Goal: Transaction & Acquisition: Purchase product/service

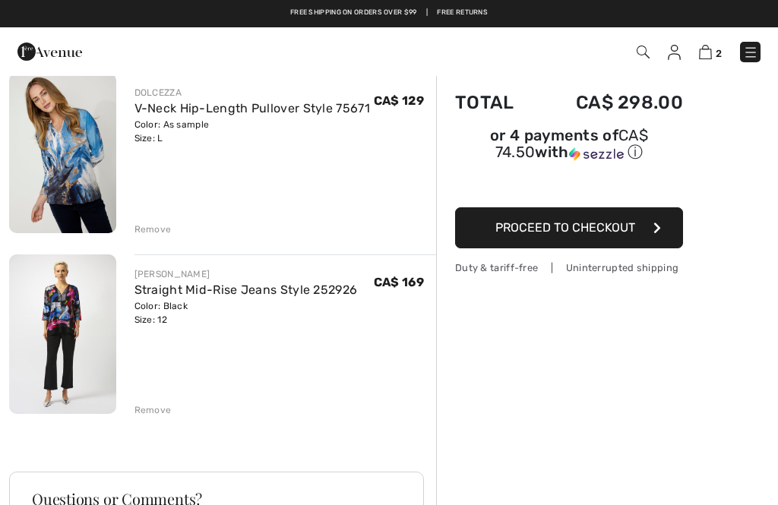
scroll to position [125, 0]
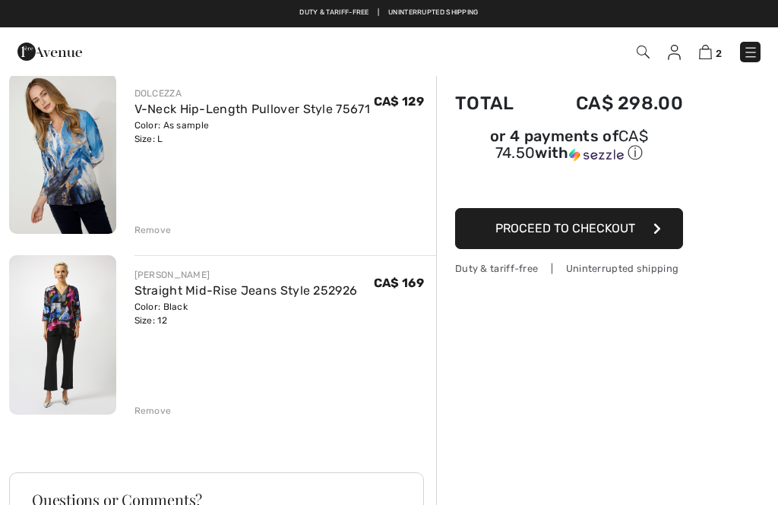
click at [51, 144] on img at bounding box center [62, 154] width 107 height 160
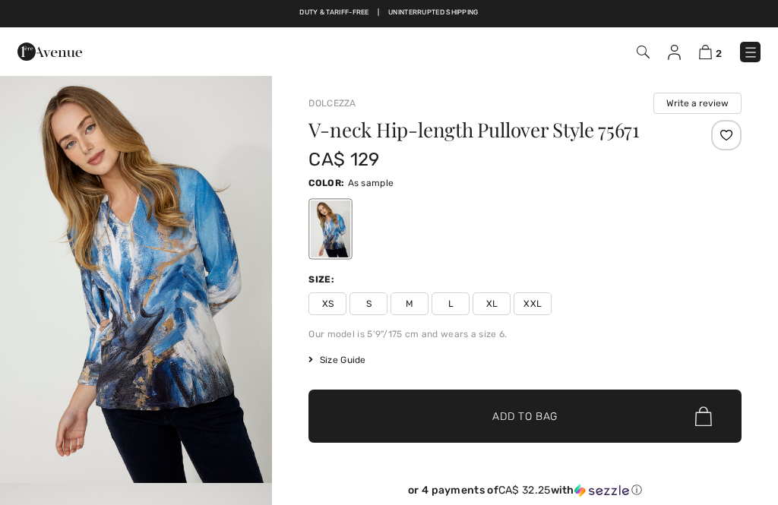
checkbox input "true"
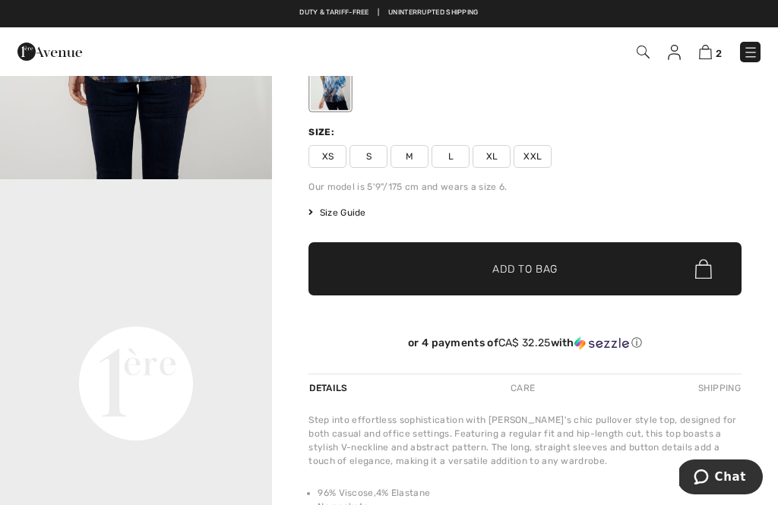
scroll to position [563, 0]
click at [128, 317] on video "Your browser does not support the video tag." at bounding box center [136, 249] width 272 height 136
click at [141, 317] on video "Your browser does not support the video tag." at bounding box center [136, 249] width 272 height 136
click at [134, 317] on video "Your browser does not support the video tag." at bounding box center [136, 249] width 272 height 136
click at [144, 317] on video "Your browser does not support the video tag." at bounding box center [136, 249] width 272 height 136
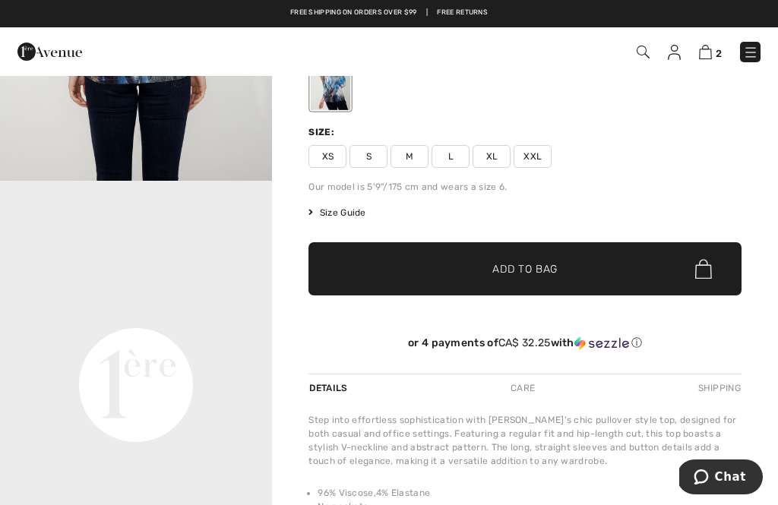
click at [153, 317] on video "Your browser does not support the video tag." at bounding box center [136, 249] width 272 height 136
click at [138, 317] on video "Your browser does not support the video tag." at bounding box center [136, 249] width 272 height 136
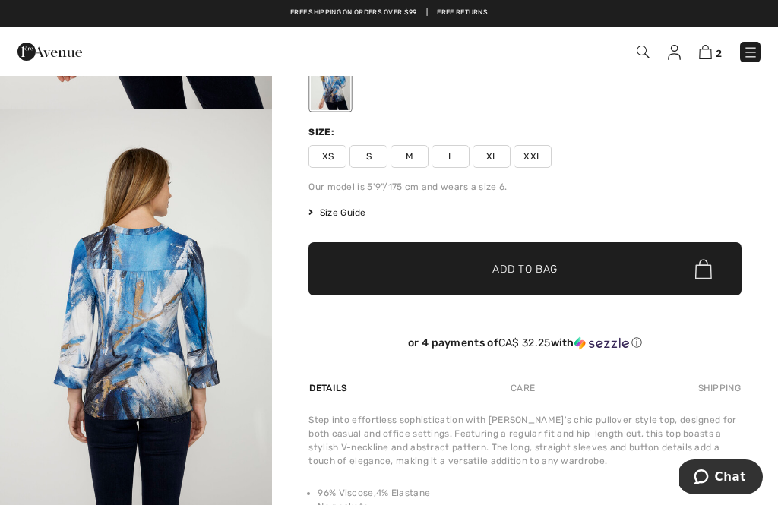
scroll to position [170, 0]
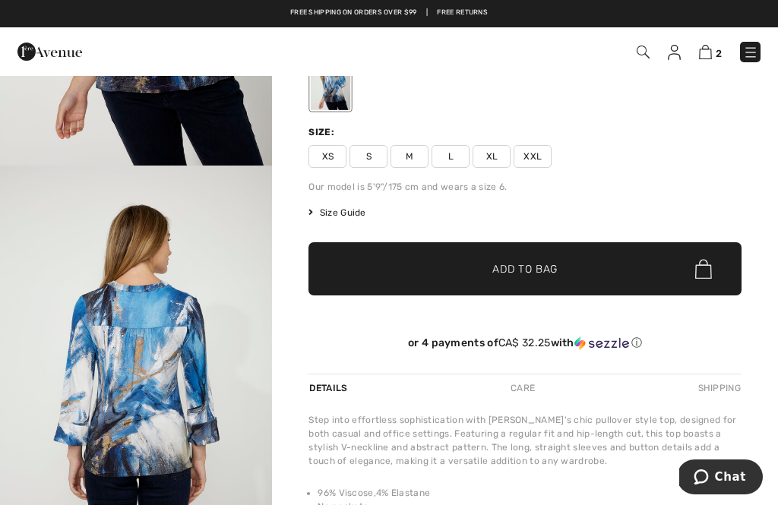
click at [174, 322] on img "2 / 4" at bounding box center [136, 370] width 272 height 409
click at [161, 358] on div at bounding box center [389, 252] width 778 height 505
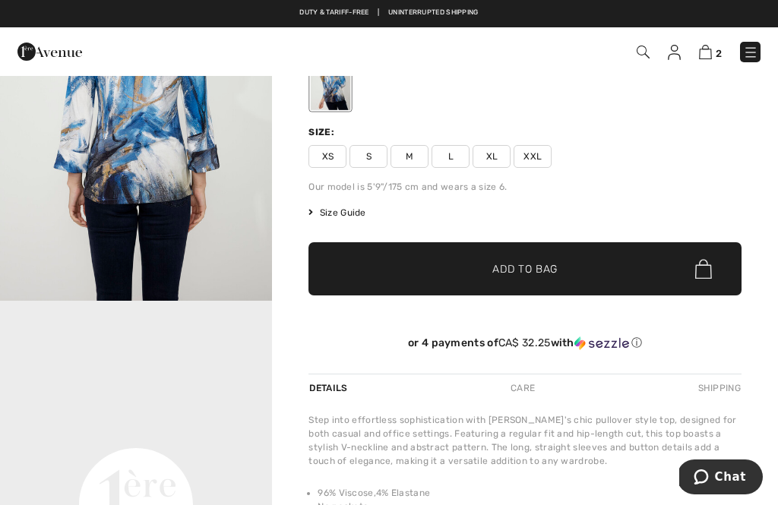
scroll to position [417, 0]
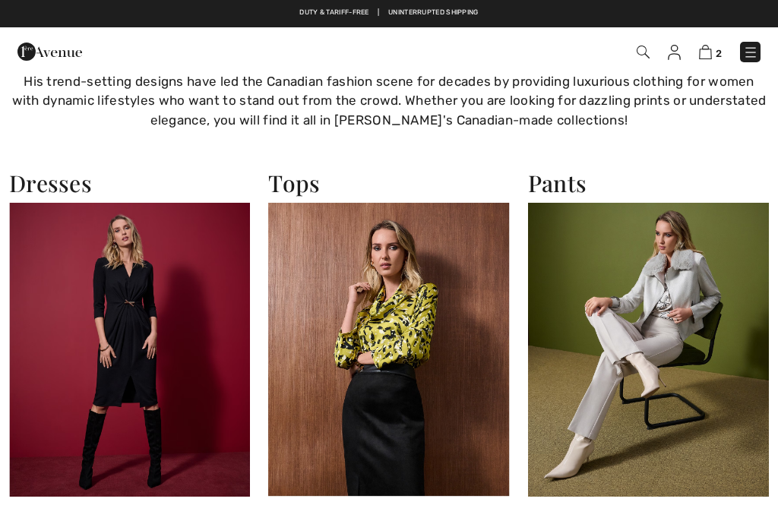
checkbox input "true"
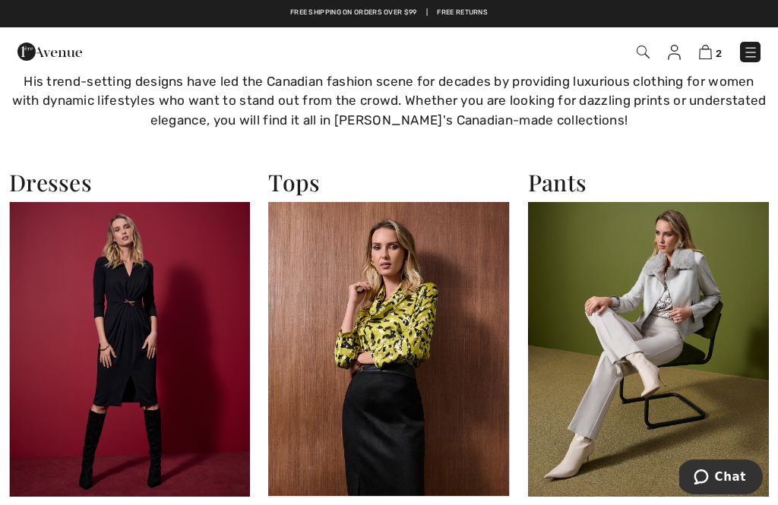
click at [718, 51] on span "2" at bounding box center [719, 53] width 6 height 11
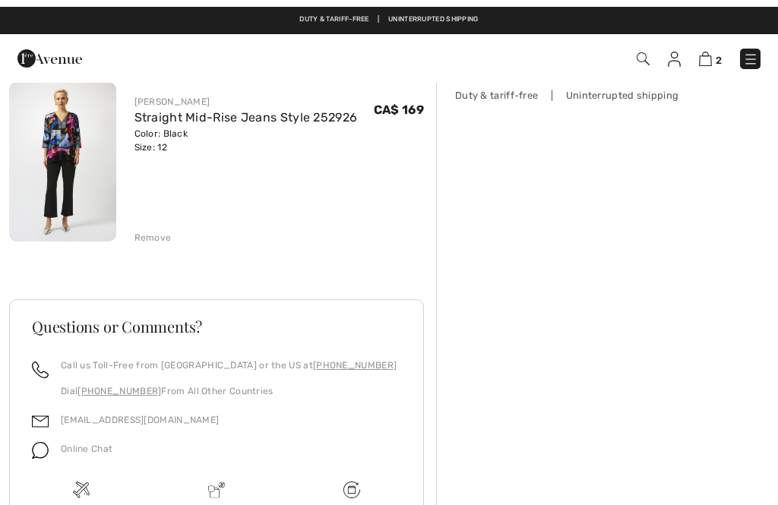
scroll to position [156, 0]
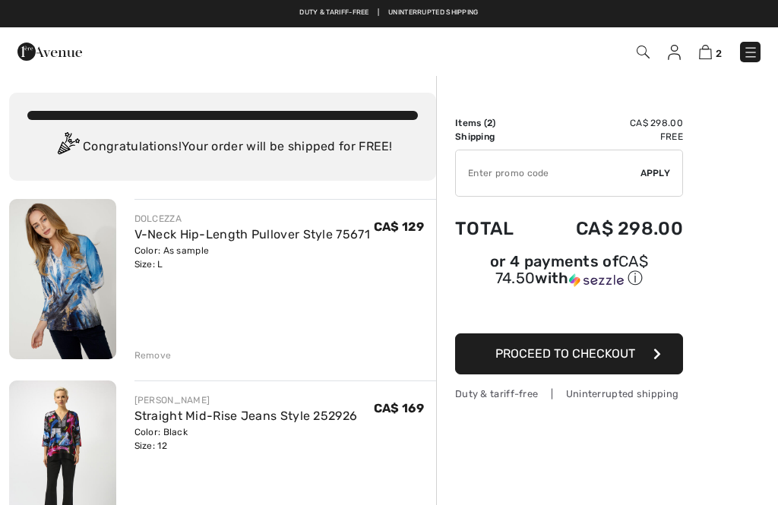
click at [68, 485] on img at bounding box center [62, 461] width 107 height 160
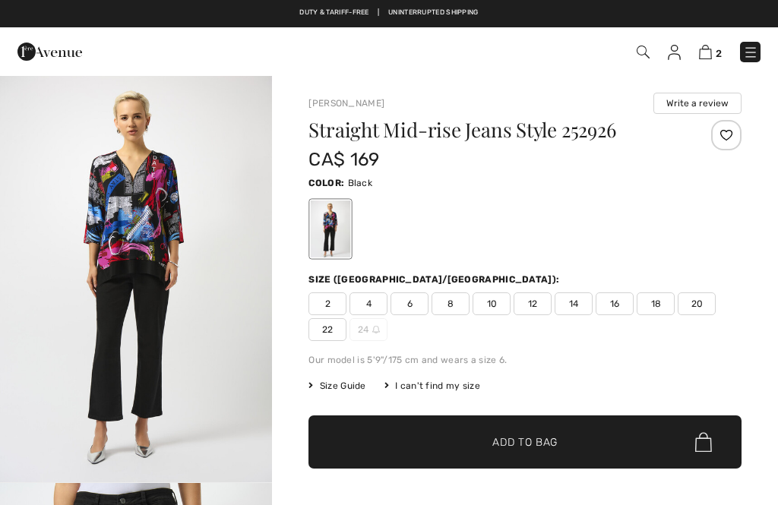
checkbox input "true"
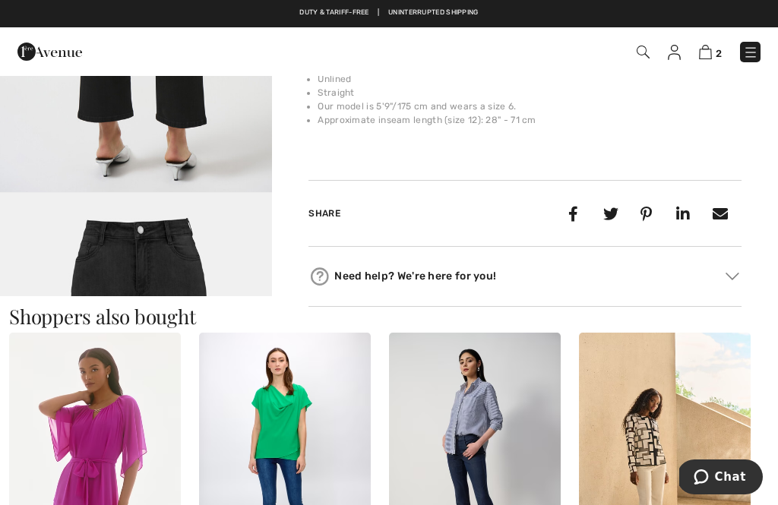
scroll to position [1104, 0]
